Goal: Transaction & Acquisition: Purchase product/service

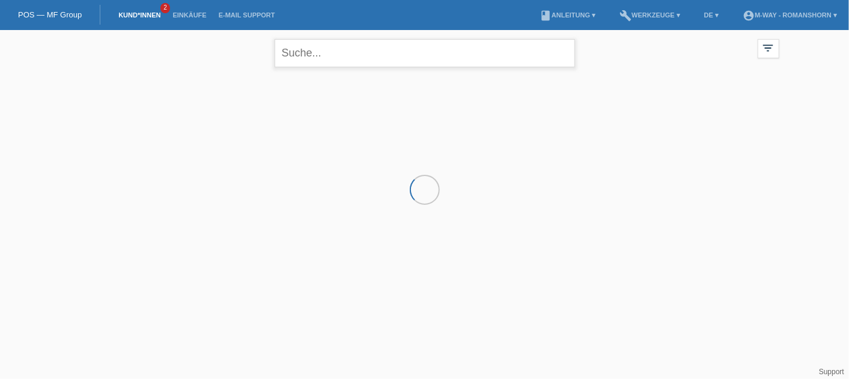
click at [503, 53] on input "text" at bounding box center [425, 53] width 300 height 28
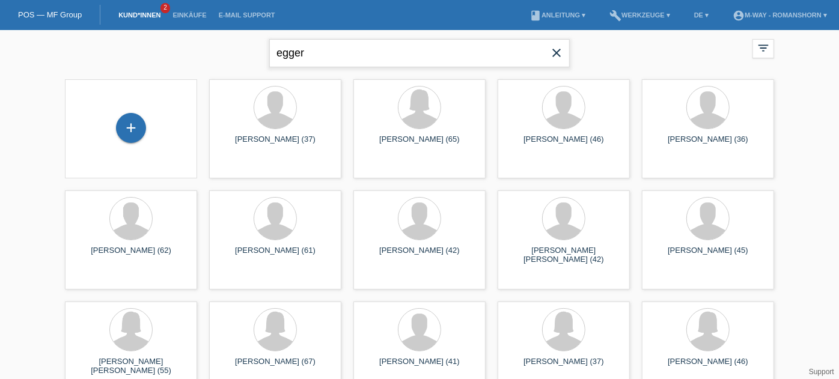
type input "egger"
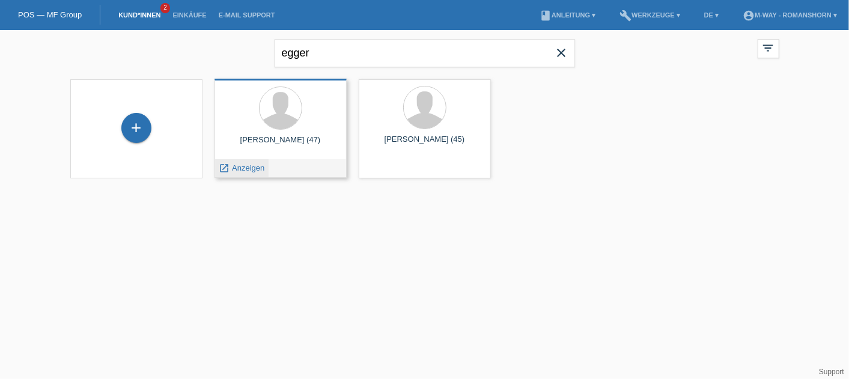
click at [260, 165] on span "Anzeigen" at bounding box center [248, 167] width 32 height 9
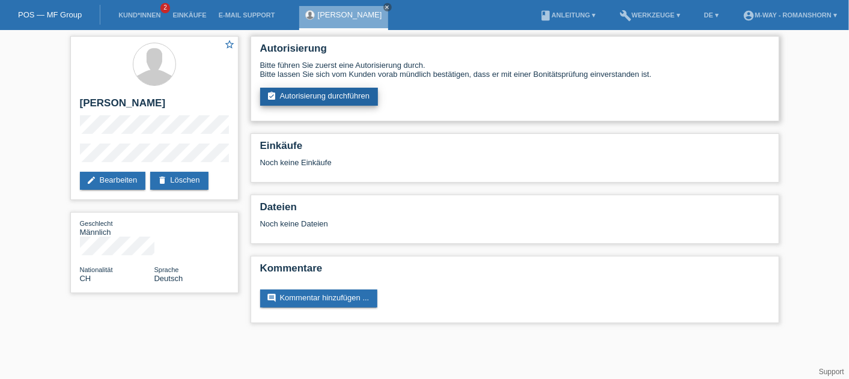
click at [303, 93] on link "assignment_turned_in Autorisierung durchführen" at bounding box center [319, 97] width 118 height 18
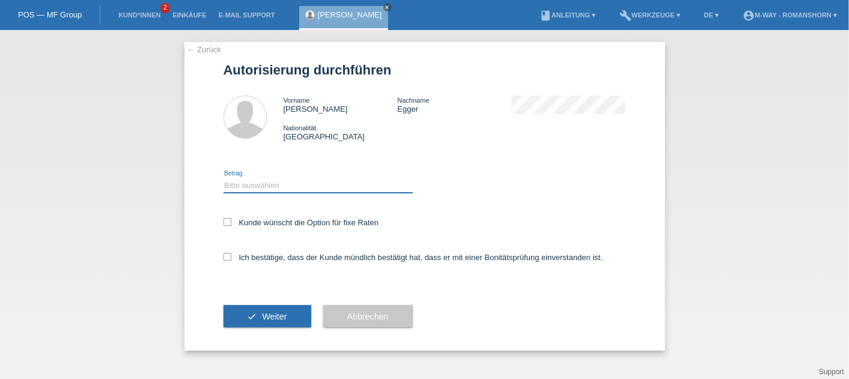
click at [261, 190] on select "Bitte auswählen CHF 1.00 - CHF 499.00 CHF 500.00 - CHF 1'999.00 CHF 2'000.00 - …" at bounding box center [318, 185] width 189 height 14
select select "3"
click at [224, 178] on select "Bitte auswählen CHF 1.00 - CHF 499.00 CHF 500.00 - CHF 1'999.00 CHF 2'000.00 - …" at bounding box center [318, 185] width 189 height 14
click at [228, 227] on label "Kunde wünscht die Option für fixe Raten" at bounding box center [302, 222] width 156 height 9
click at [228, 226] on input "Kunde wünscht die Option für fixe Raten" at bounding box center [228, 222] width 8 height 8
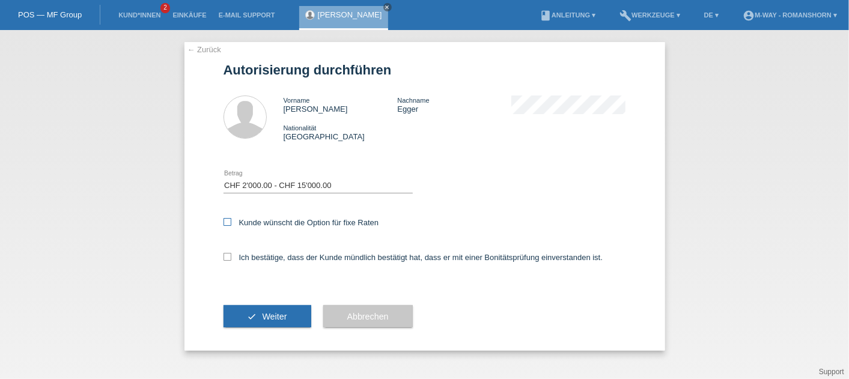
checkbox input "true"
click at [224, 255] on icon at bounding box center [228, 257] width 8 height 8
click at [224, 255] on input "Ich bestätige, dass der Kunde mündlich bestätigt hat, dass er mit einer Bonität…" at bounding box center [228, 257] width 8 height 8
checkbox input "true"
click at [267, 316] on span "Weiter" at bounding box center [274, 317] width 25 height 10
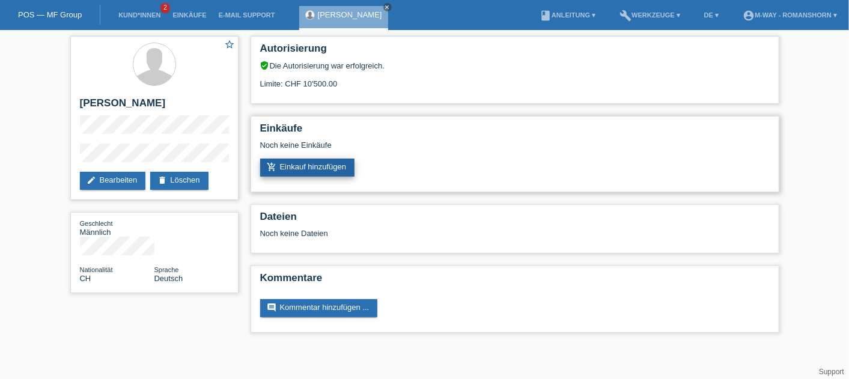
click at [295, 165] on link "add_shopping_cart Einkauf hinzufügen" at bounding box center [307, 168] width 95 height 18
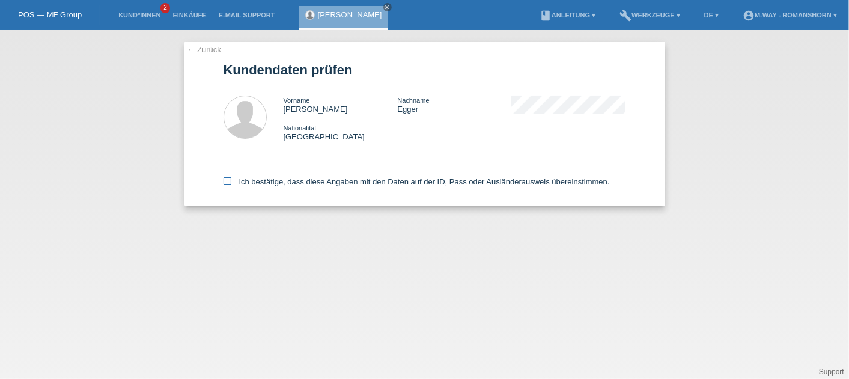
click at [224, 184] on icon at bounding box center [228, 181] width 8 height 8
click at [224, 184] on input "Ich bestätige, dass diese Angaben mit den Daten auf der ID, Pass oder Ausländer…" at bounding box center [228, 181] width 8 height 8
checkbox input "true"
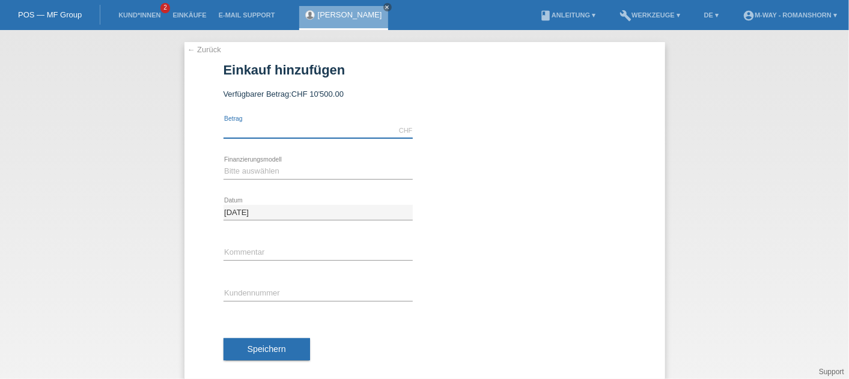
click at [243, 136] on input "text" at bounding box center [318, 130] width 189 height 15
click at [206, 311] on div "← Zurück Einkauf hinzufügen Verfügbarer Betrag: CHF 10'500.00 error Betrag" at bounding box center [424, 213] width 481 height 342
click at [231, 292] on input "text" at bounding box center [318, 294] width 189 height 15
type input "K511489"
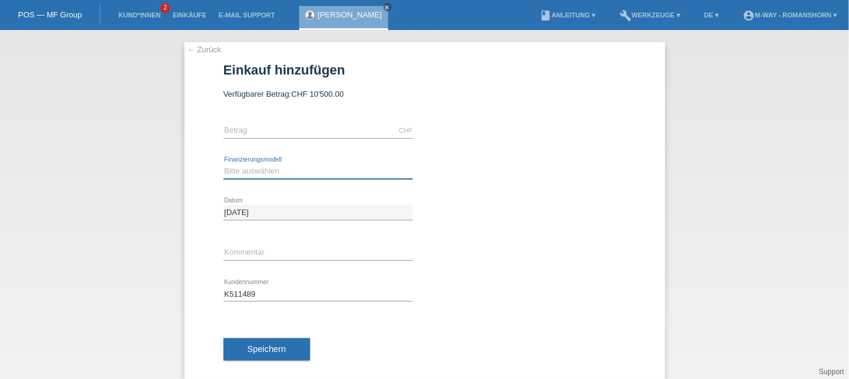
click at [255, 176] on select "Bitte auswählen Fixe Raten Kauf auf Rechnung mit Teilzahlungsoption" at bounding box center [318, 171] width 189 height 14
click at [178, 261] on div "← Zurück Einkauf hinzufügen Verfügbarer Betrag: CHF 10'500.00" at bounding box center [424, 204] width 849 height 349
click at [227, 253] on input "text" at bounding box center [318, 253] width 189 height 15
type input "Kundin Frau Katia Egger"
click at [241, 173] on select "Bitte auswählen Fixe Raten Kauf auf Rechnung mit Teilzahlungsoption" at bounding box center [318, 171] width 189 height 14
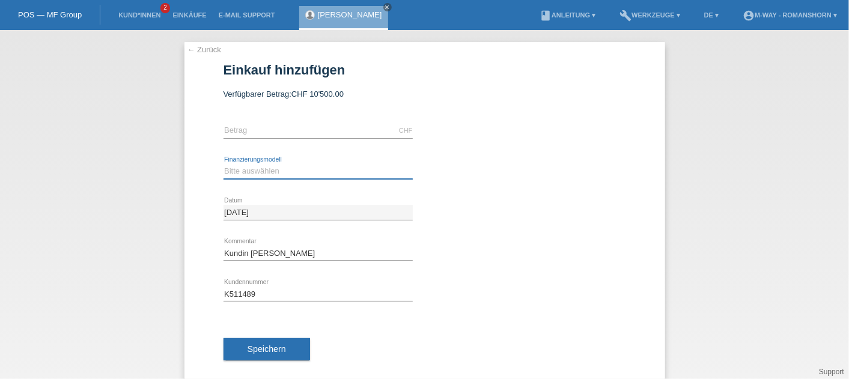
select select "77"
click at [224, 164] on select "Bitte auswählen Fixe Raten Kauf auf Rechnung mit Teilzahlungsoption" at bounding box center [318, 171] width 189 height 14
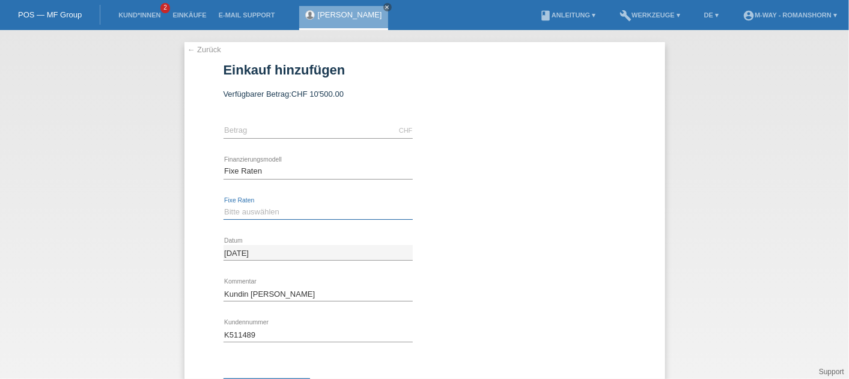
click at [248, 212] on select "Bitte auswählen 4 Raten 5 Raten 6 Raten 7 Raten 8 Raten 9 Raten 10 Raten 11 Rat…" at bounding box center [318, 212] width 189 height 14
click at [224, 205] on select "Bitte auswählen 4 Raten 5 Raten 6 Raten 7 Raten 8 Raten 9 Raten 10 Raten 11 Rat…" at bounding box center [318, 212] width 189 height 14
click at [604, 159] on div "calculate" at bounding box center [531, 156] width 189 height 11
click at [231, 127] on input "text" at bounding box center [318, 130] width 189 height 15
click at [197, 138] on div "← Zurück Einkauf hinzufügen Verfügbarer Betrag: CHF 10'500.00 error Betrag" at bounding box center [424, 233] width 481 height 383
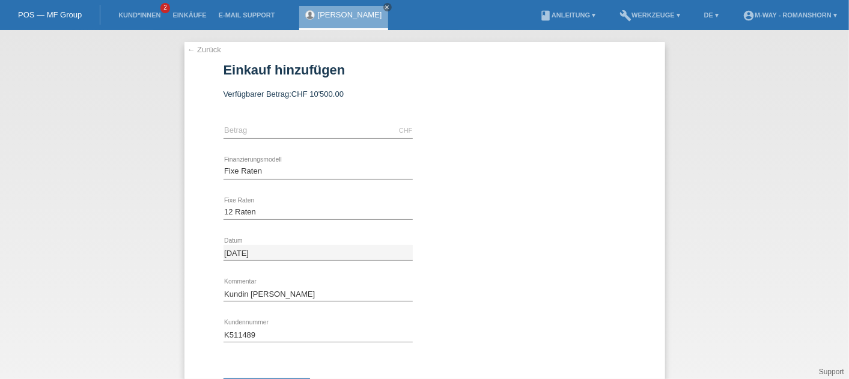
click at [230, 197] on div "Bitte auswählen 4 Raten 5 Raten 6 Raten 7 Raten 8 Raten 9 Raten 10 Raten 11 Rat…" at bounding box center [318, 212] width 189 height 41
click at [228, 210] on select "Bitte auswählen 4 Raten 5 Raten 6 Raten 7 Raten 8 Raten 9 Raten 10 Raten 11 Rat…" at bounding box center [318, 212] width 189 height 14
select select "202"
click at [224, 205] on select "Bitte auswählen 4 Raten 5 Raten 6 Raten 7 Raten 8 Raten 9 Raten 10 Raten 11 Rat…" at bounding box center [318, 212] width 189 height 14
click at [558, 236] on div at bounding box center [531, 237] width 189 height 9
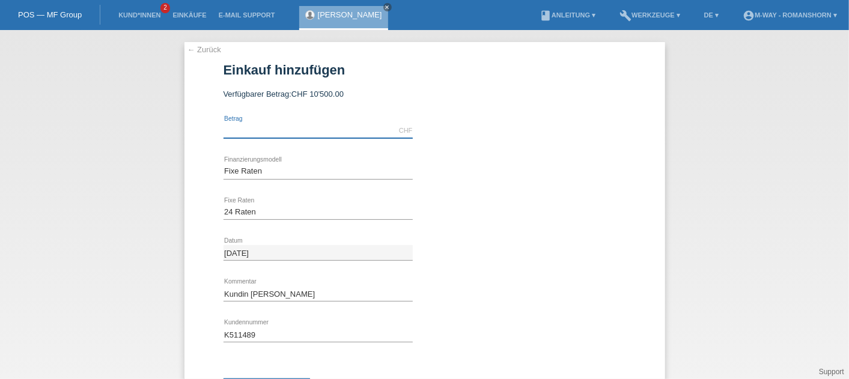
click at [256, 130] on input "text" at bounding box center [318, 130] width 189 height 15
type input "1200.00"
click at [481, 214] on div "Bitte auswählen 4 Raten 5 Raten 6 Raten 7 Raten 8 Raten 9 Raten 10 Raten 11 Rat…" at bounding box center [425, 212] width 403 height 41
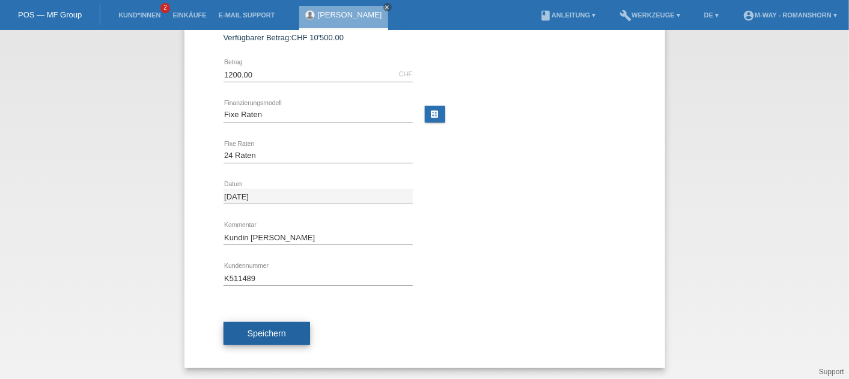
click at [252, 341] on button "Speichern" at bounding box center [267, 333] width 87 height 23
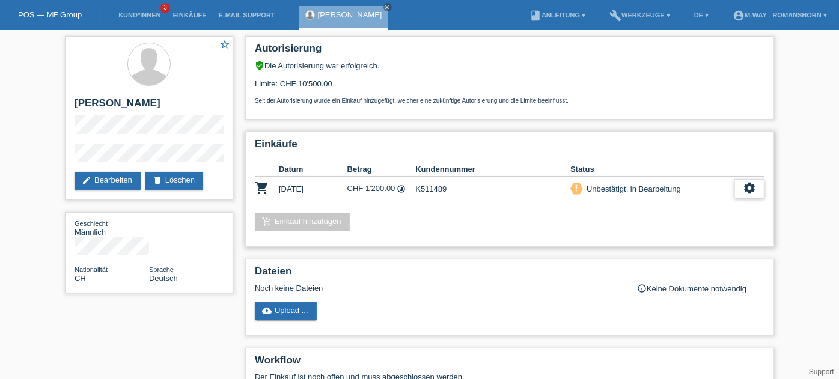
click at [746, 190] on icon "settings" at bounding box center [749, 187] width 13 height 13
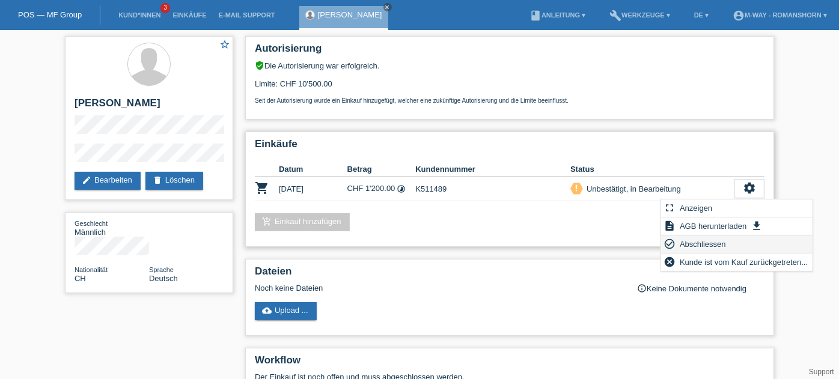
click at [685, 245] on span "Abschliessen" at bounding box center [703, 244] width 50 height 14
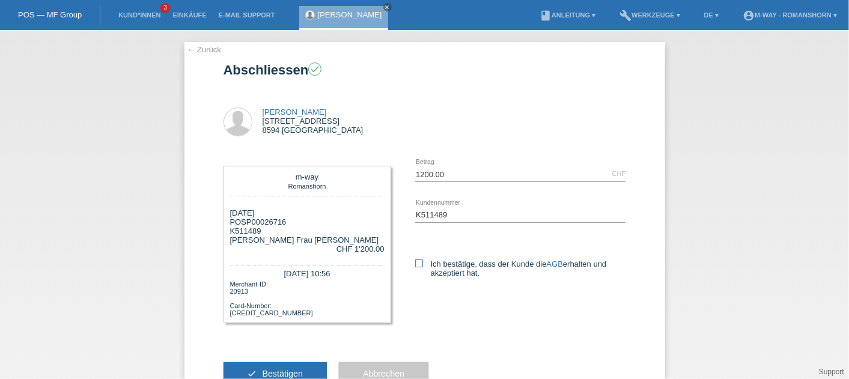
click at [417, 266] on icon at bounding box center [419, 264] width 8 height 8
click at [417, 266] on input "Ich bestätige, dass der Kunde die AGB erhalten und akzeptiert hat." at bounding box center [419, 264] width 8 height 8
checkbox input "true"
click at [254, 367] on button "check Bestätigen" at bounding box center [276, 373] width 104 height 23
